Goal: Navigation & Orientation: Find specific page/section

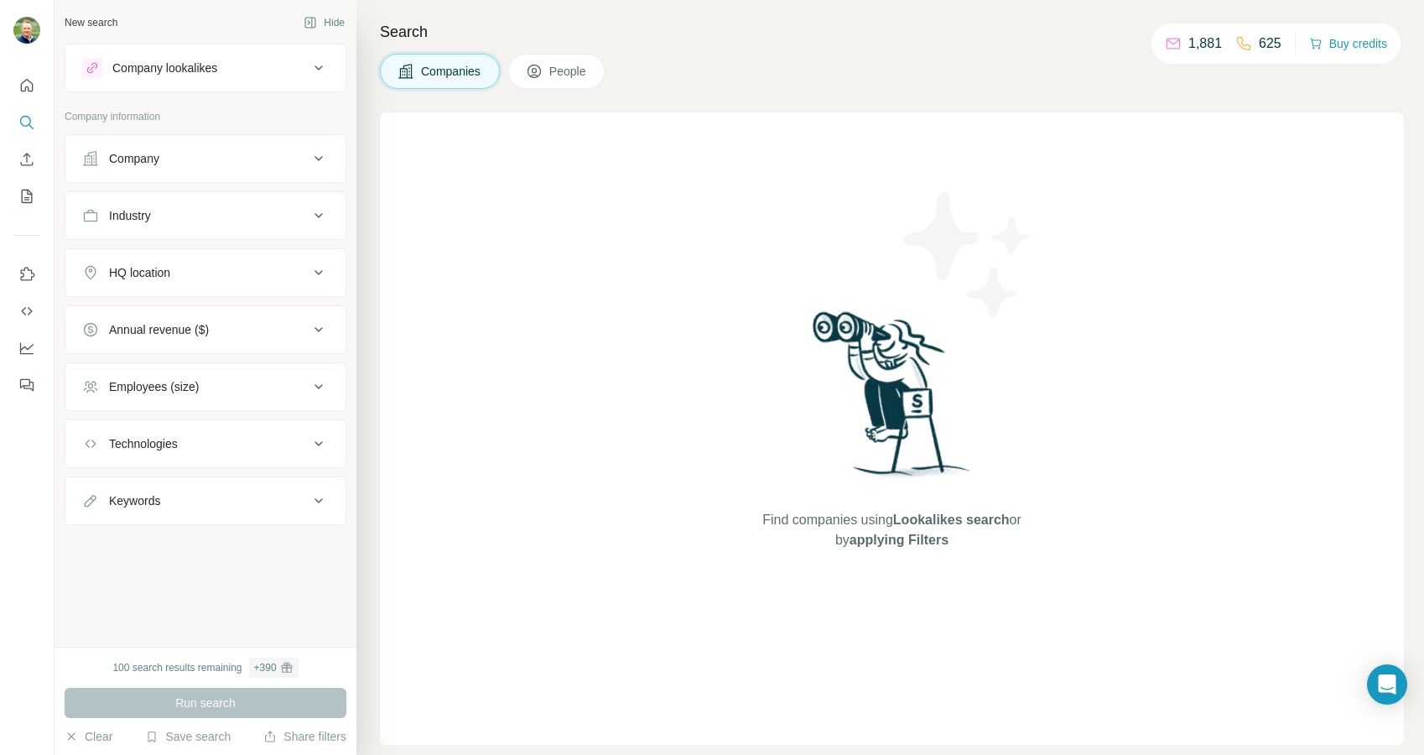
click at [195, 433] on button "Technologies" at bounding box center [205, 443] width 280 height 40
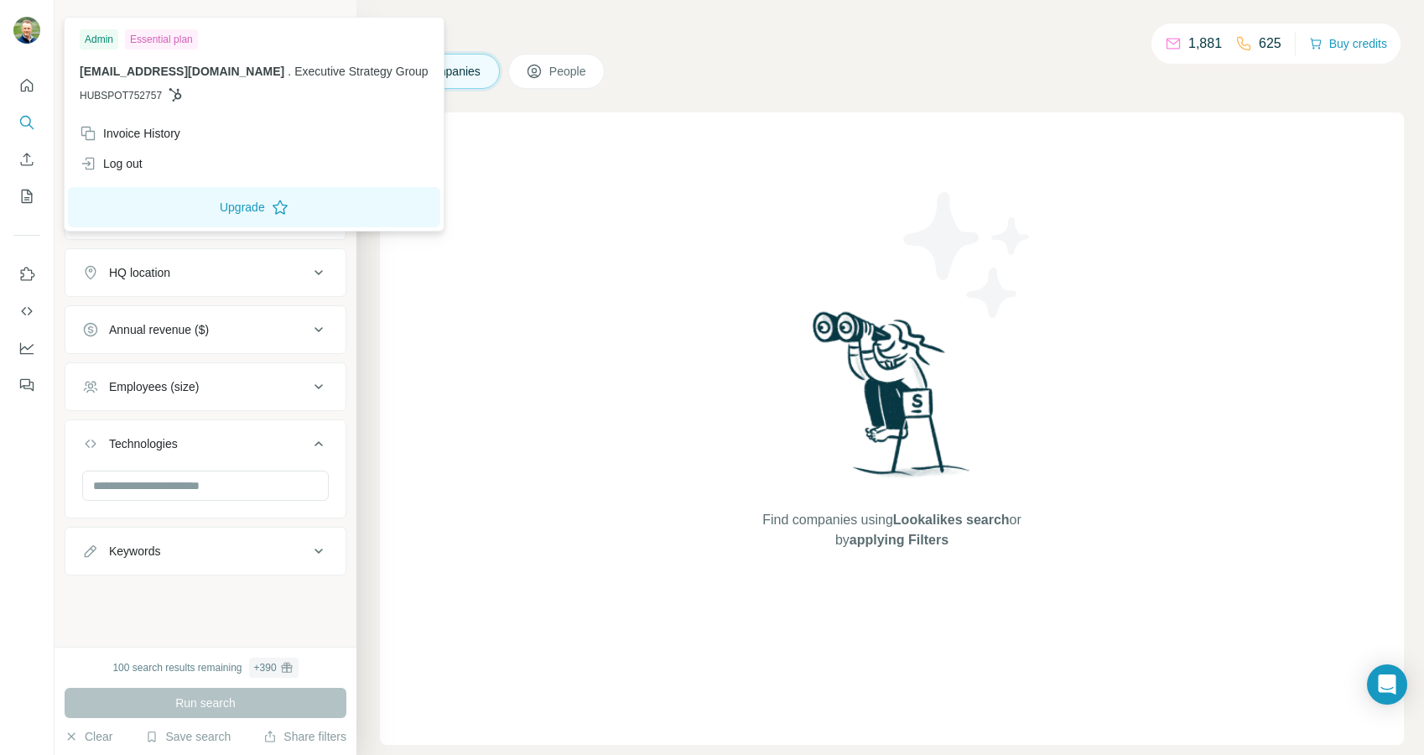
click at [14, 35] on img at bounding box center [26, 30] width 27 height 27
click at [23, 92] on icon "Quick start" at bounding box center [26, 85] width 17 height 17
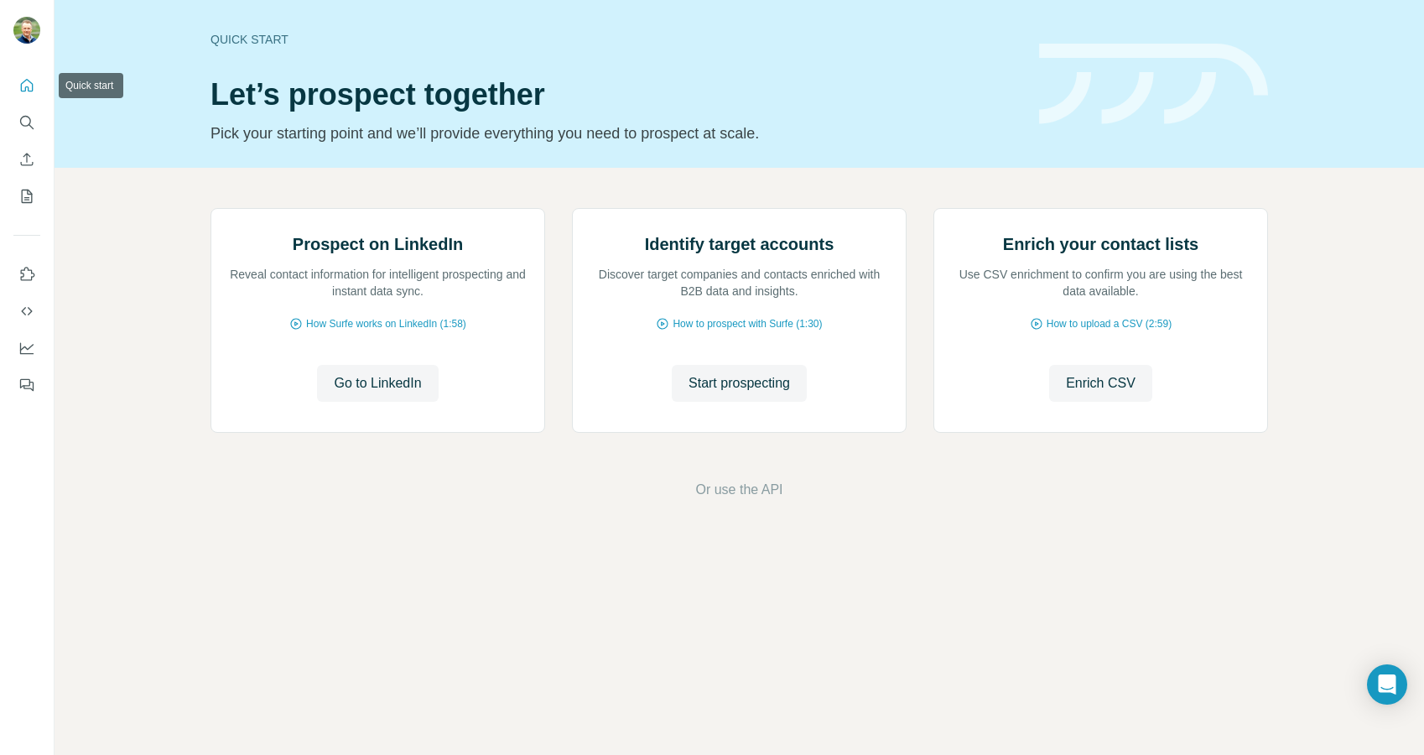
click at [26, 80] on icon "Quick start" at bounding box center [27, 85] width 13 height 13
click at [27, 270] on icon "Use Surfe on LinkedIn" at bounding box center [26, 274] width 17 height 17
click at [25, 200] on icon "My lists" at bounding box center [26, 196] width 17 height 17
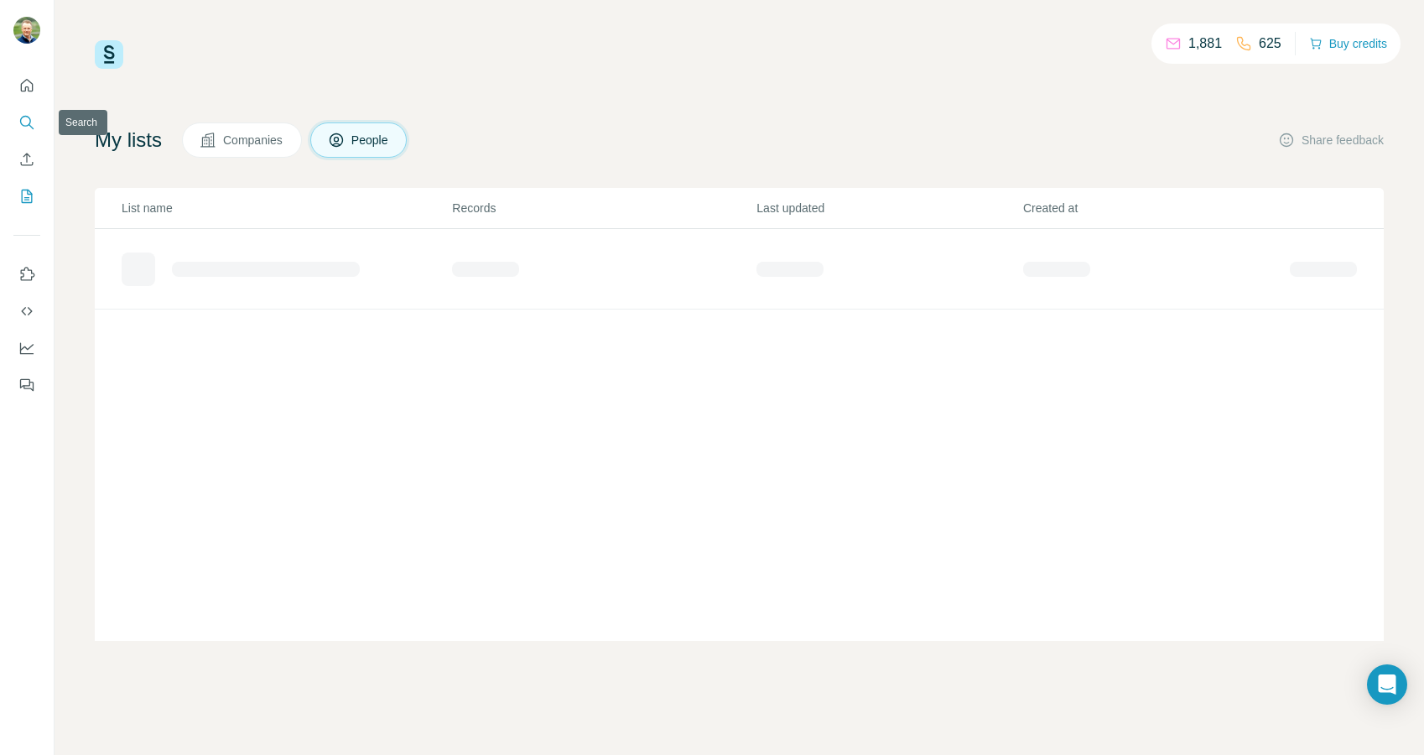
click at [27, 124] on icon "Search" at bounding box center [26, 122] width 17 height 17
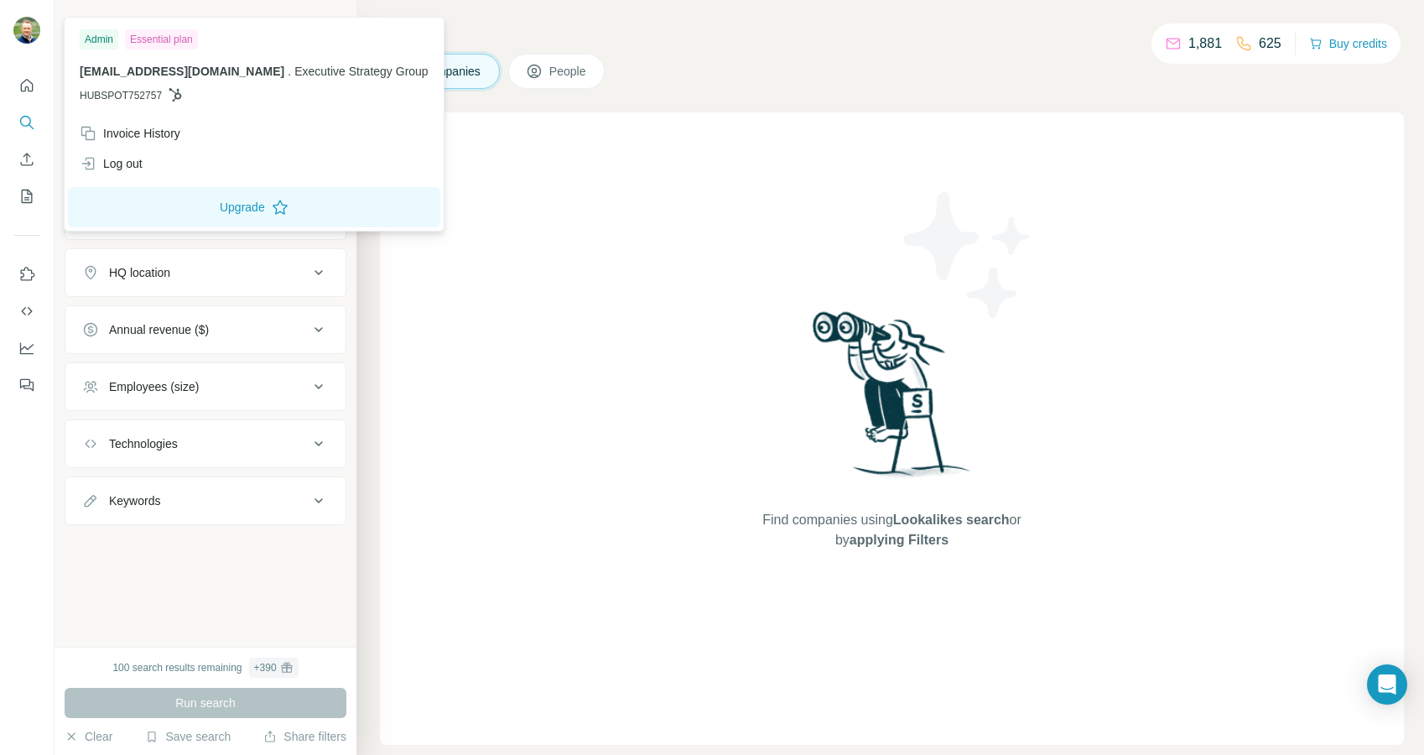
click at [22, 27] on img at bounding box center [26, 30] width 27 height 27
click at [13, 28] on img at bounding box center [26, 30] width 27 height 27
click at [684, 41] on h4 "Search" at bounding box center [892, 31] width 1024 height 23
click at [14, 27] on img at bounding box center [26, 30] width 27 height 27
click at [776, 34] on h4 "Search" at bounding box center [892, 31] width 1024 height 23
